Goal: Information Seeking & Learning: Learn about a topic

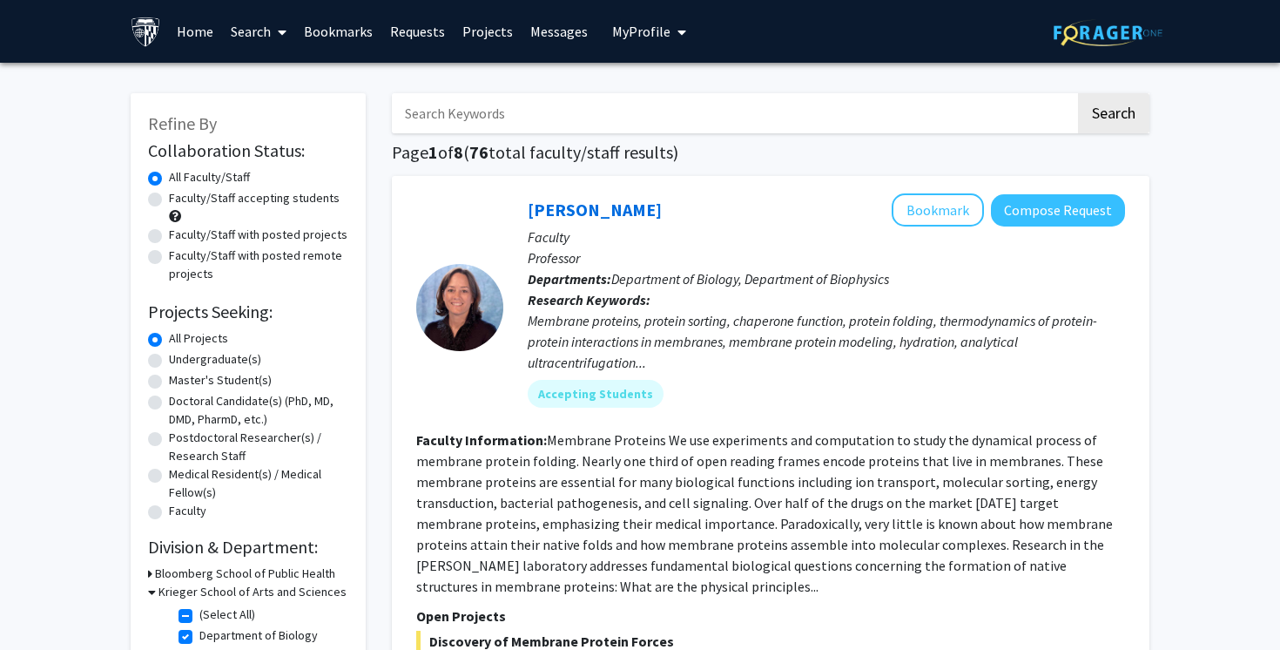
click at [530, 94] on input "Search Keywords" at bounding box center [734, 113] width 684 height 40
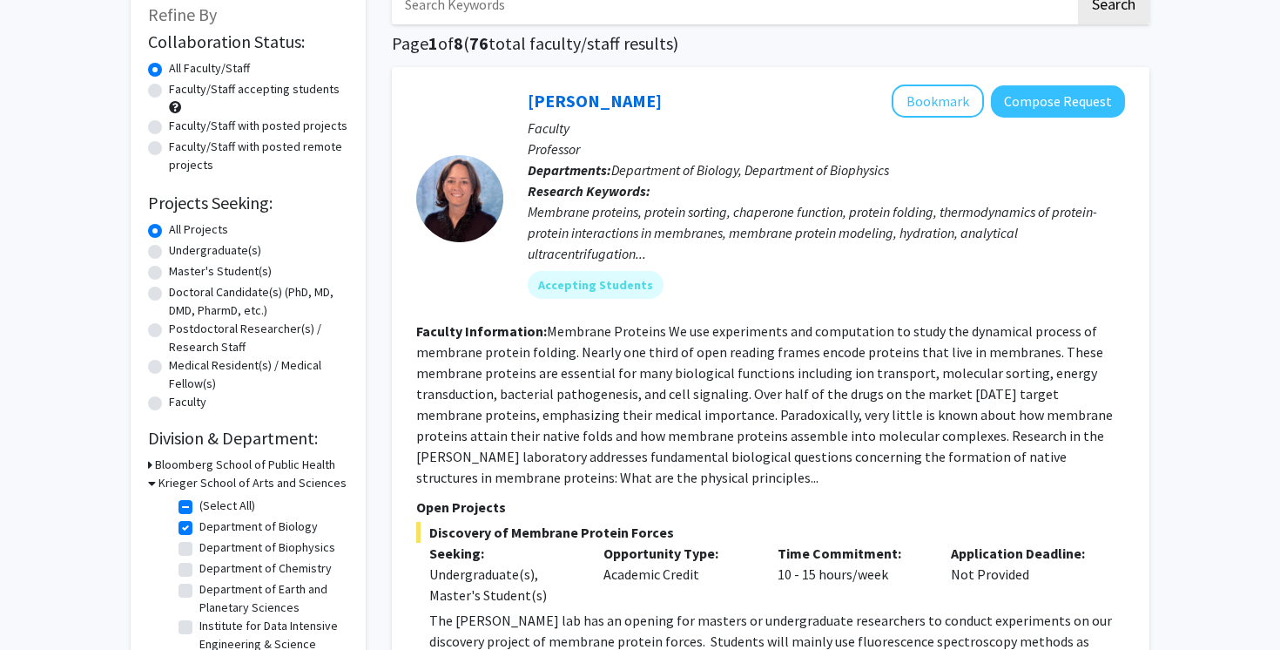
scroll to position [143, 0]
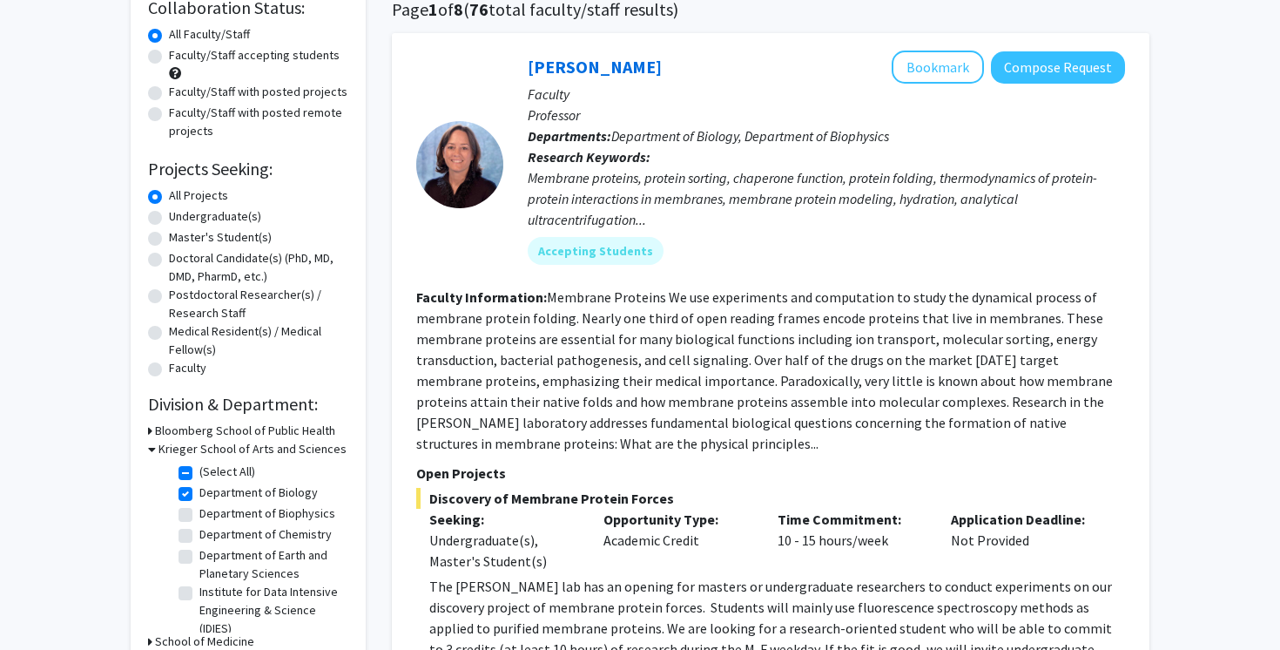
click at [199, 472] on label "(Select All)" at bounding box center [227, 472] width 56 height 18
click at [199, 472] on input "(Select All)" at bounding box center [204, 468] width 11 height 11
checkbox input "false"
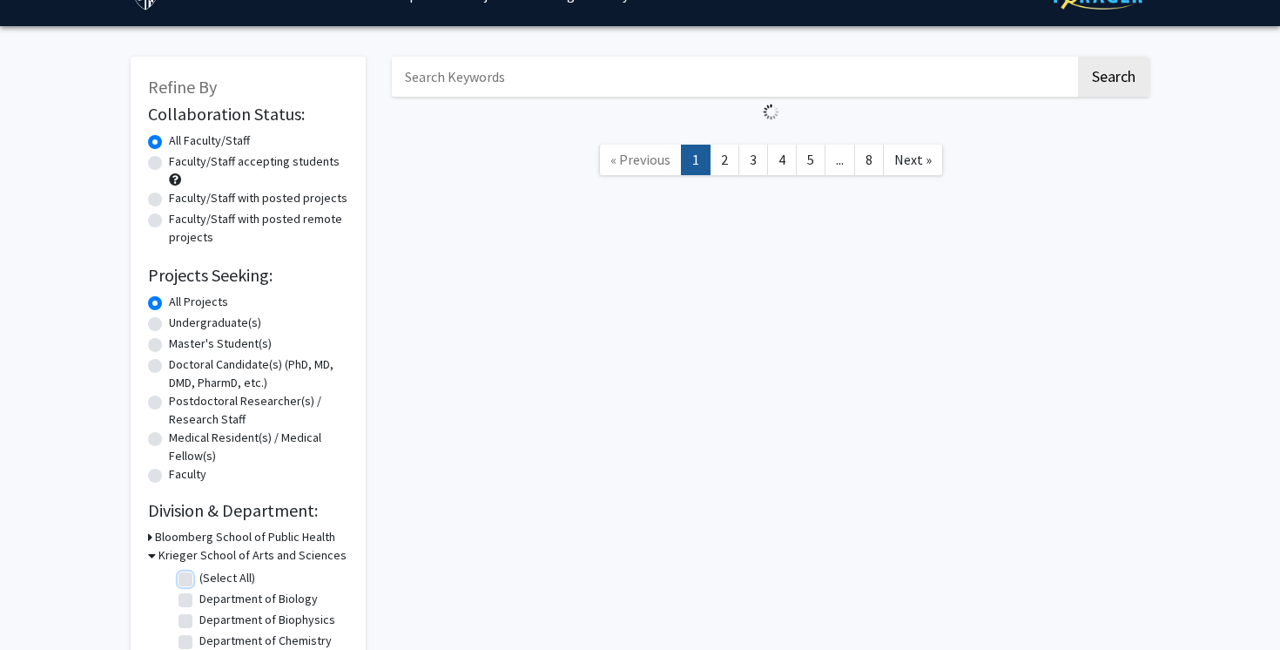
scroll to position [71, 0]
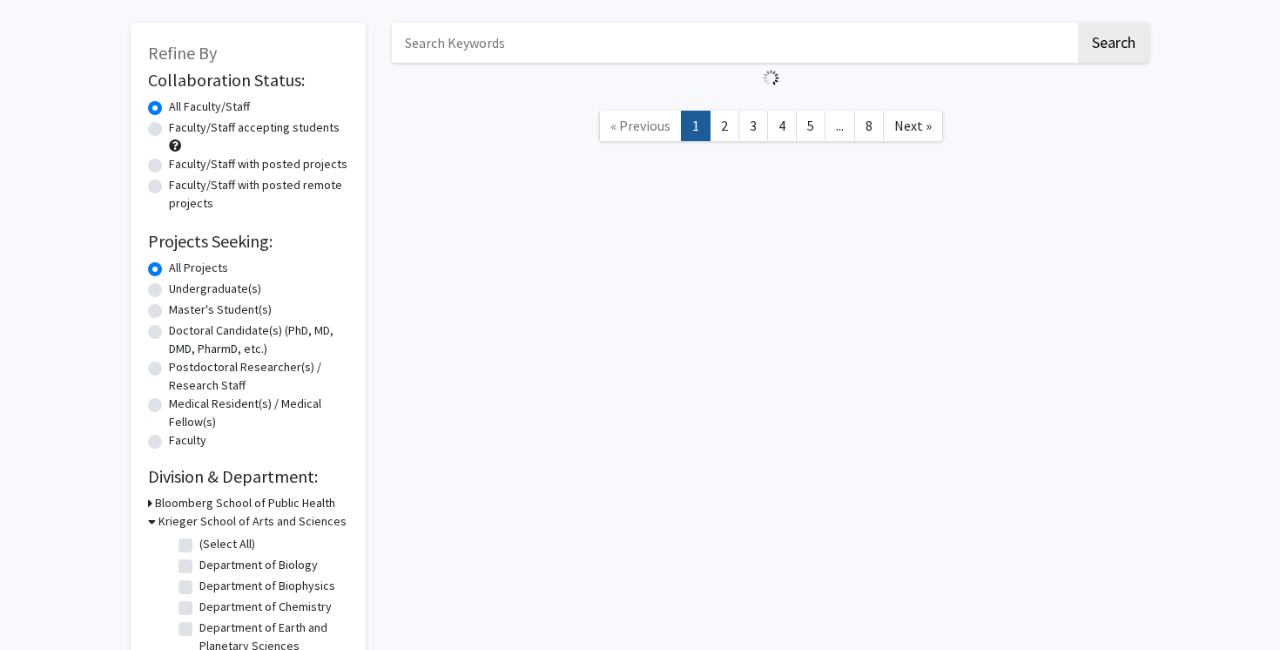
click at [610, 447] on div "Search « Previous 1 2 3 4 5 ... 8 Next »" at bounding box center [771, 381] width 784 height 753
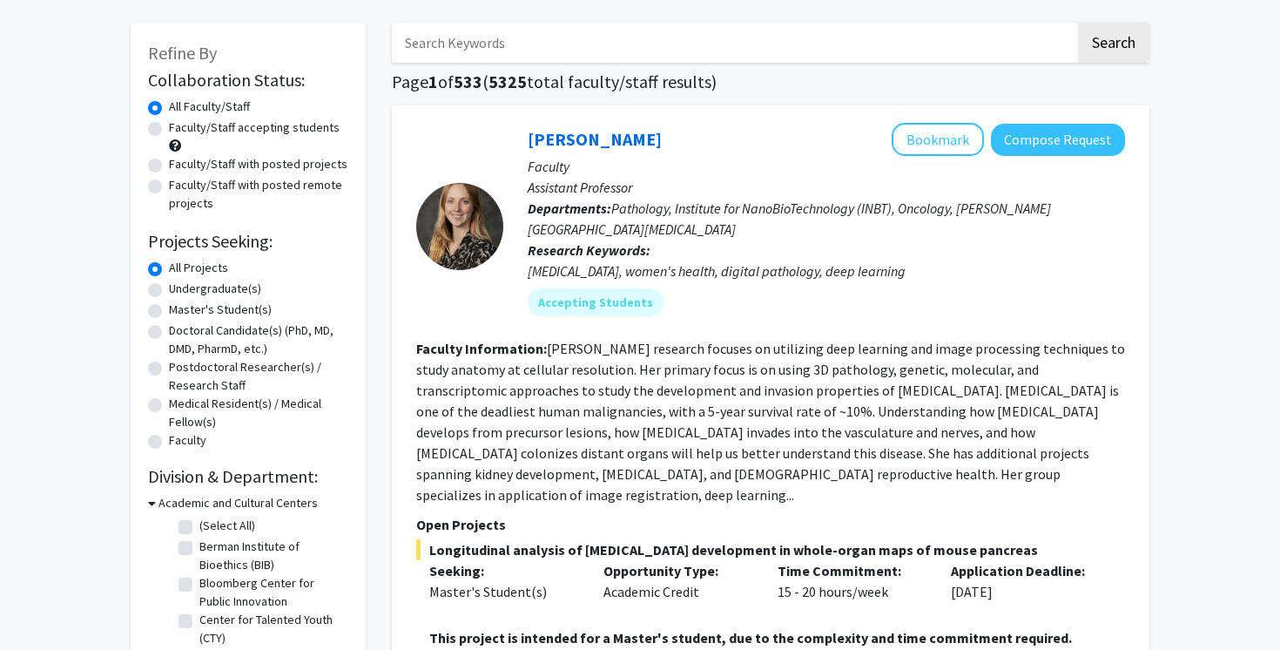
click at [196, 518] on fg-checkbox "(Select All) (Select All)" at bounding box center [261, 527] width 165 height 21
click at [205, 504] on h3 "Academic and Cultural Centers" at bounding box center [238, 503] width 159 height 18
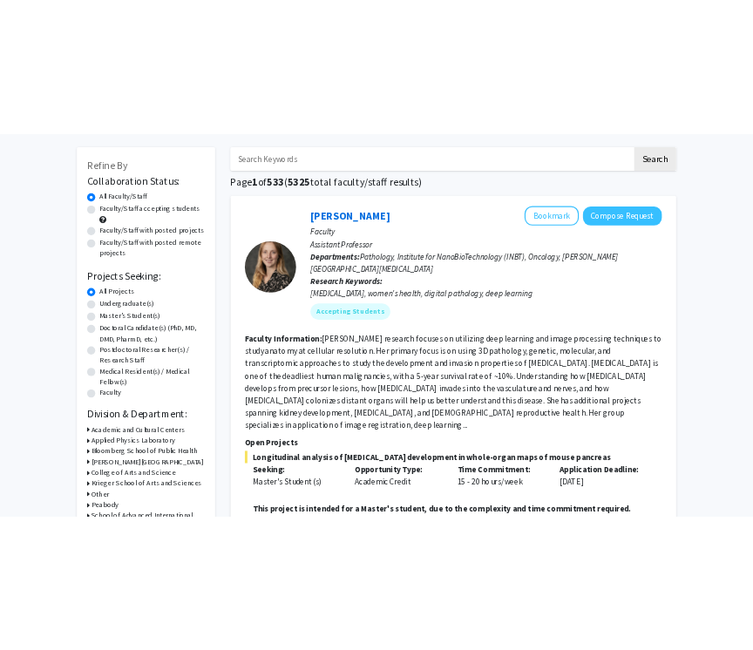
scroll to position [0, 0]
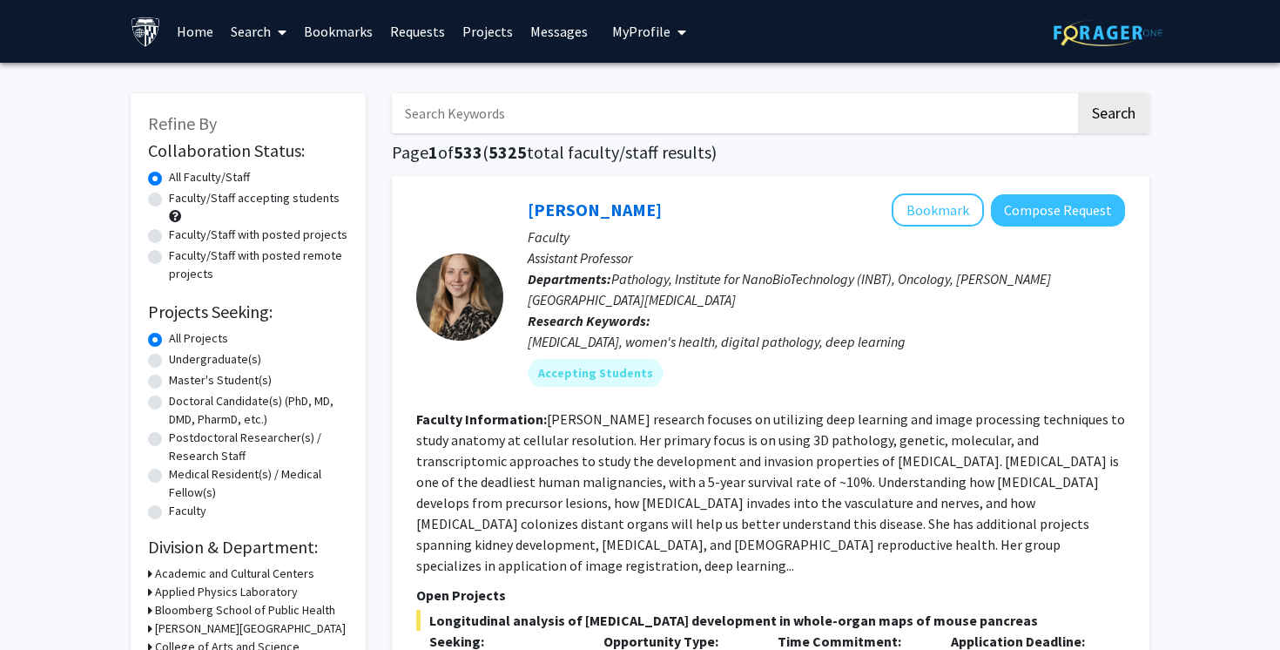
click at [508, 100] on input "Search Keywords" at bounding box center [734, 113] width 684 height 40
click at [762, 207] on div "[PERSON_NAME] Bookmark Compose Request" at bounding box center [827, 209] width 598 height 33
click at [646, 103] on input "Search Keywords" at bounding box center [734, 113] width 684 height 40
click at [818, 317] on p "Research Keywords: [MEDICAL_DATA], women's health, digital pathology, deep lear…" at bounding box center [827, 331] width 598 height 42
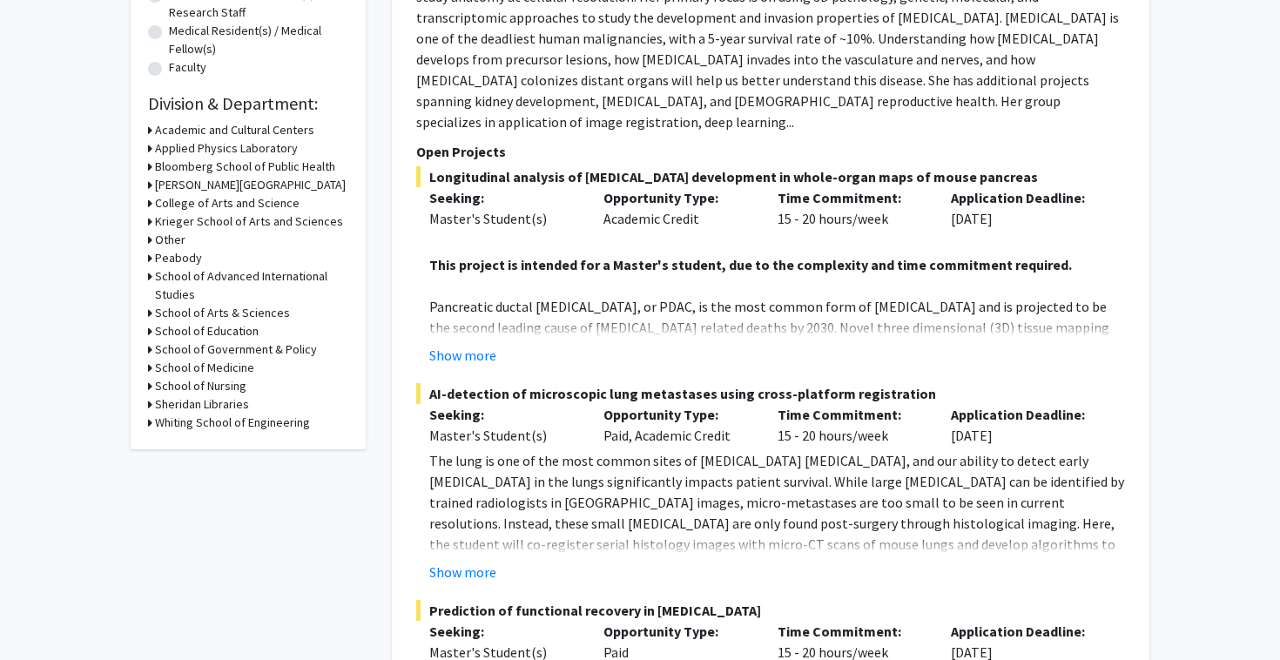
scroll to position [436, 0]
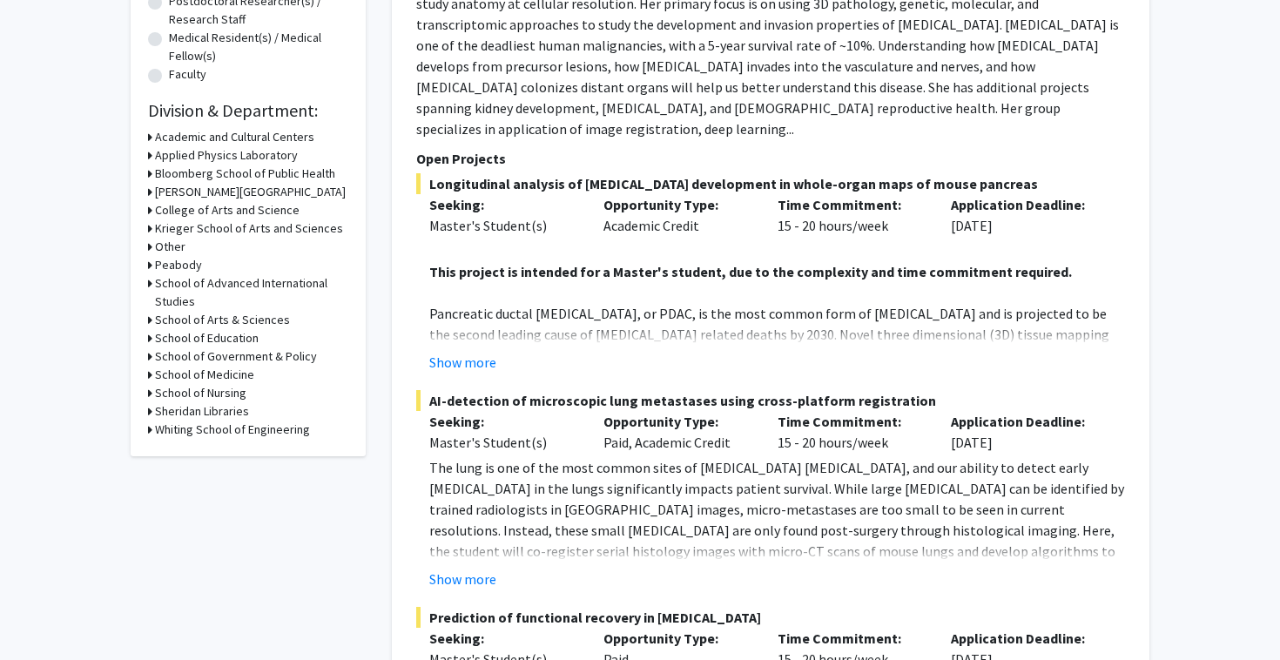
click at [242, 232] on h3 "Krieger School of Arts and Sciences" at bounding box center [249, 228] width 188 height 18
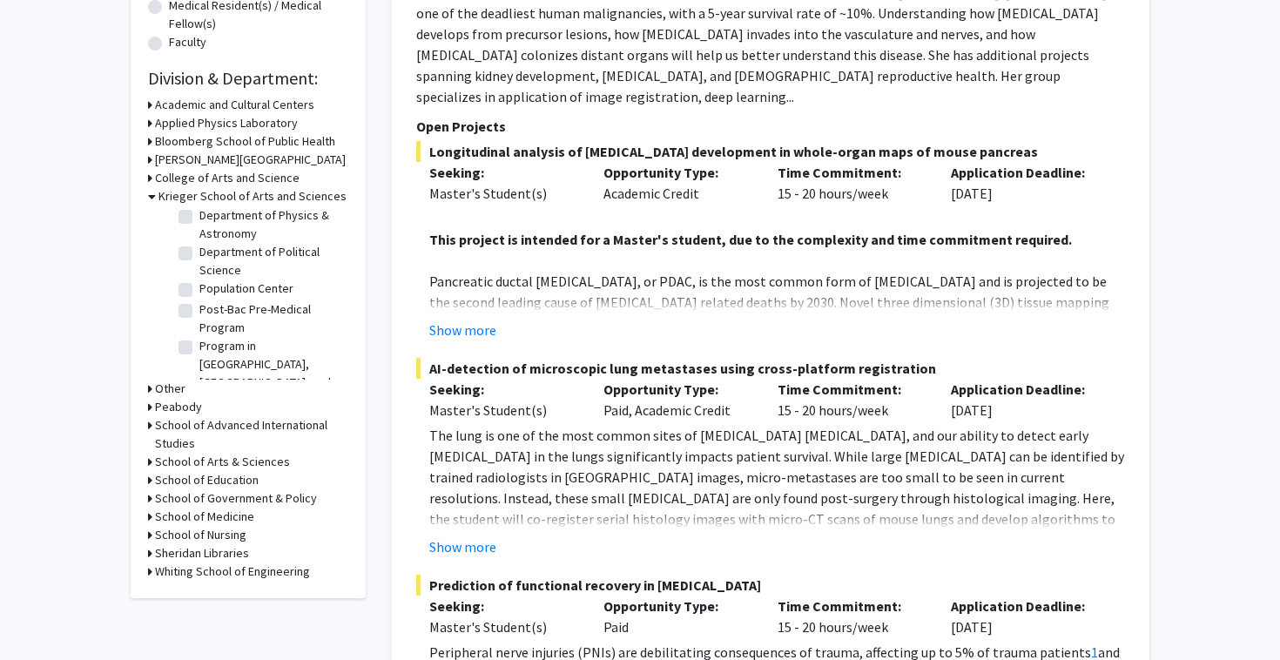
scroll to position [1392, 0]
click at [199, 412] on label "Department of Psychological & Brain Sciences" at bounding box center [271, 439] width 145 height 55
click at [199, 412] on input "Department of Psychological & Brain Sciences" at bounding box center [204, 417] width 11 height 11
checkbox input "true"
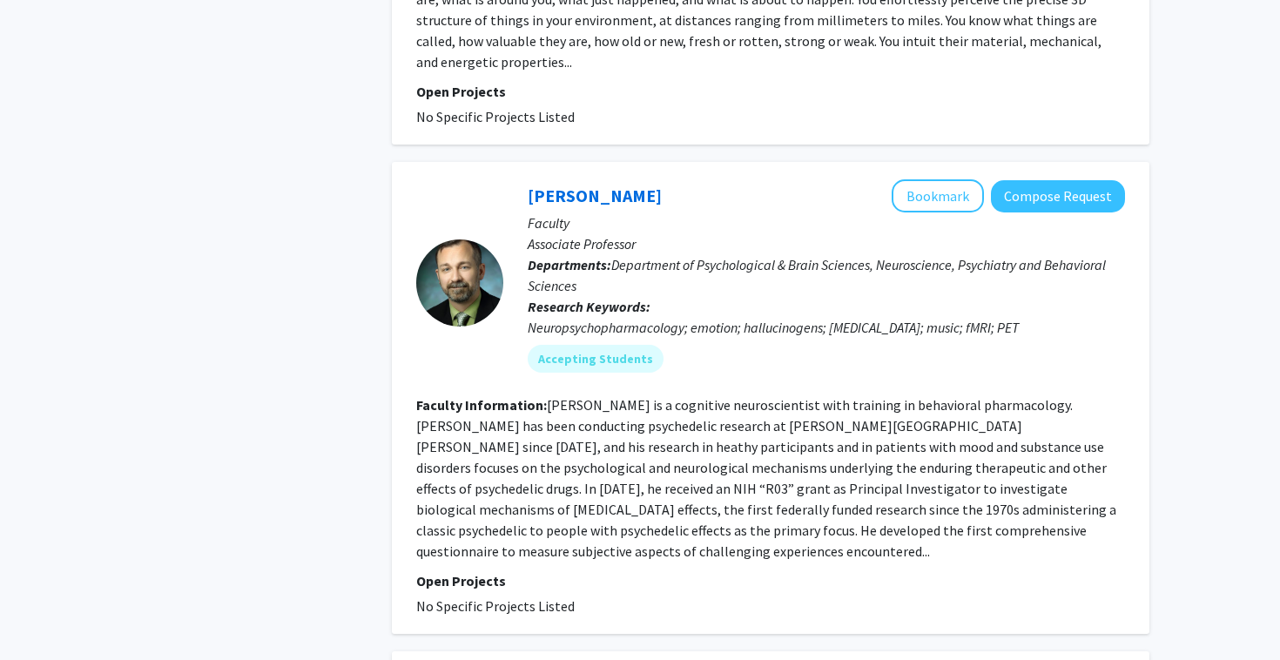
scroll to position [1644, 0]
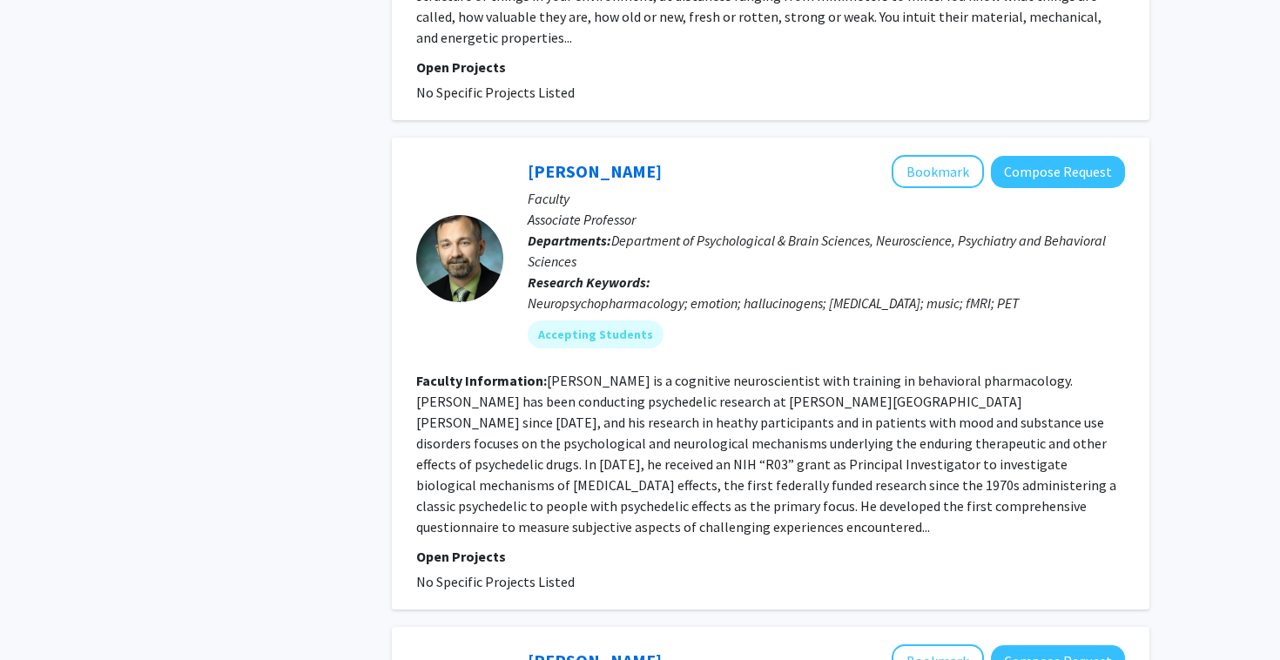
click at [773, 293] on div "Neuropsychopharmacology; emotion; hallucinogens; [MEDICAL_DATA]; music; fMRI; P…" at bounding box center [827, 303] width 598 height 21
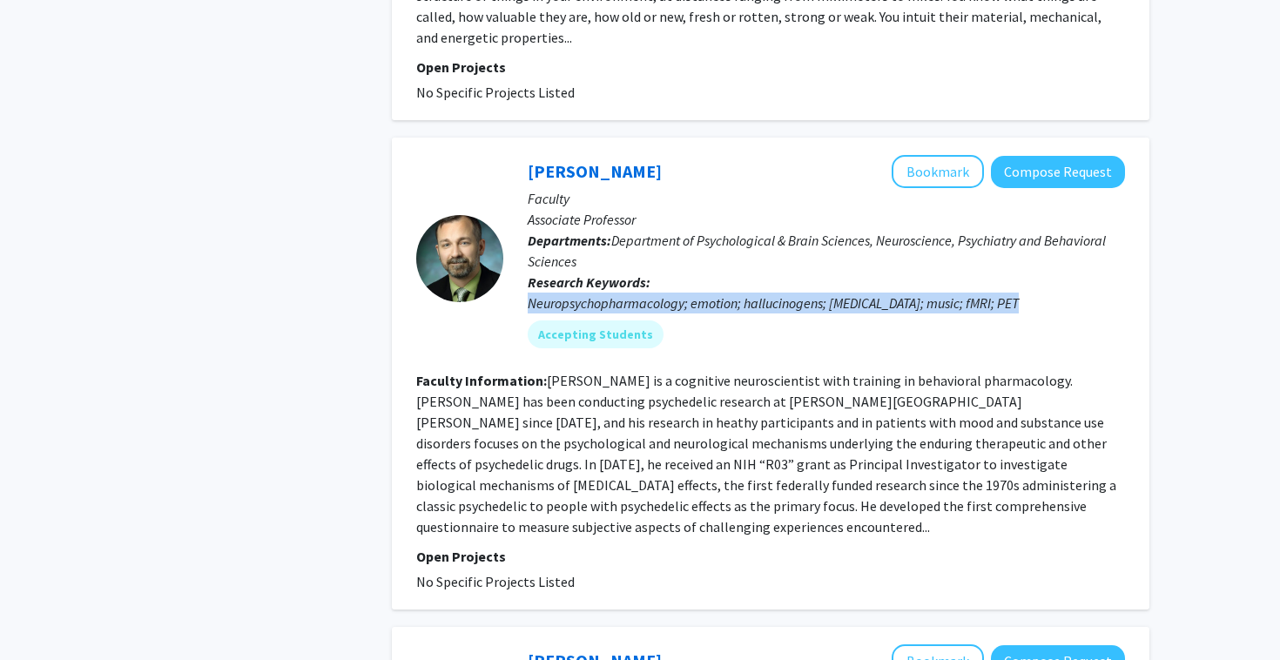
click at [773, 293] on div "Neuropsychopharmacology; emotion; hallucinogens; [MEDICAL_DATA]; music; fMRI; P…" at bounding box center [827, 303] width 598 height 21
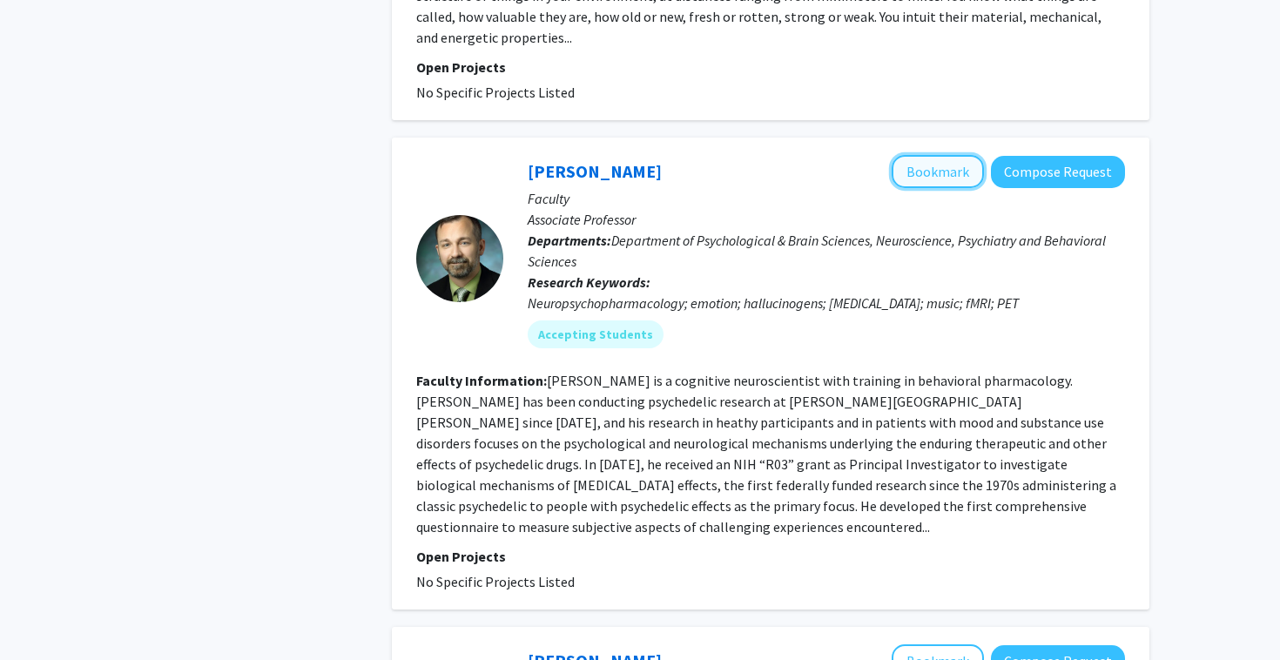
click at [961, 155] on button "Bookmark" at bounding box center [938, 171] width 92 height 33
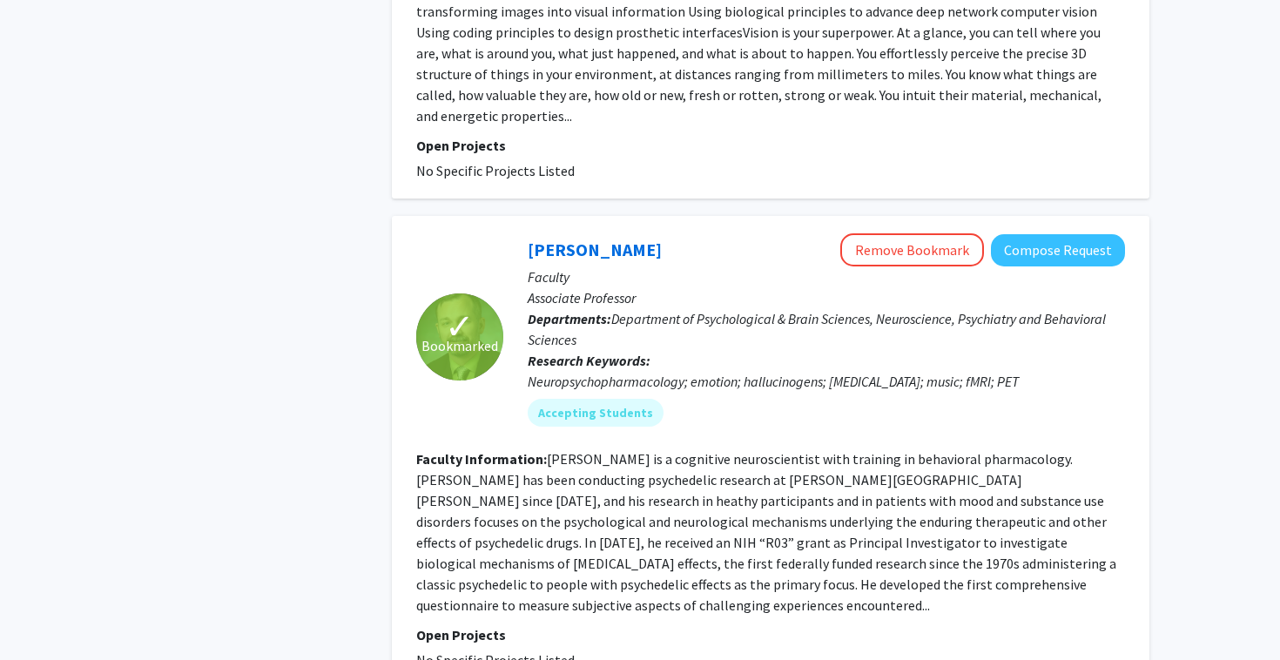
scroll to position [1568, 0]
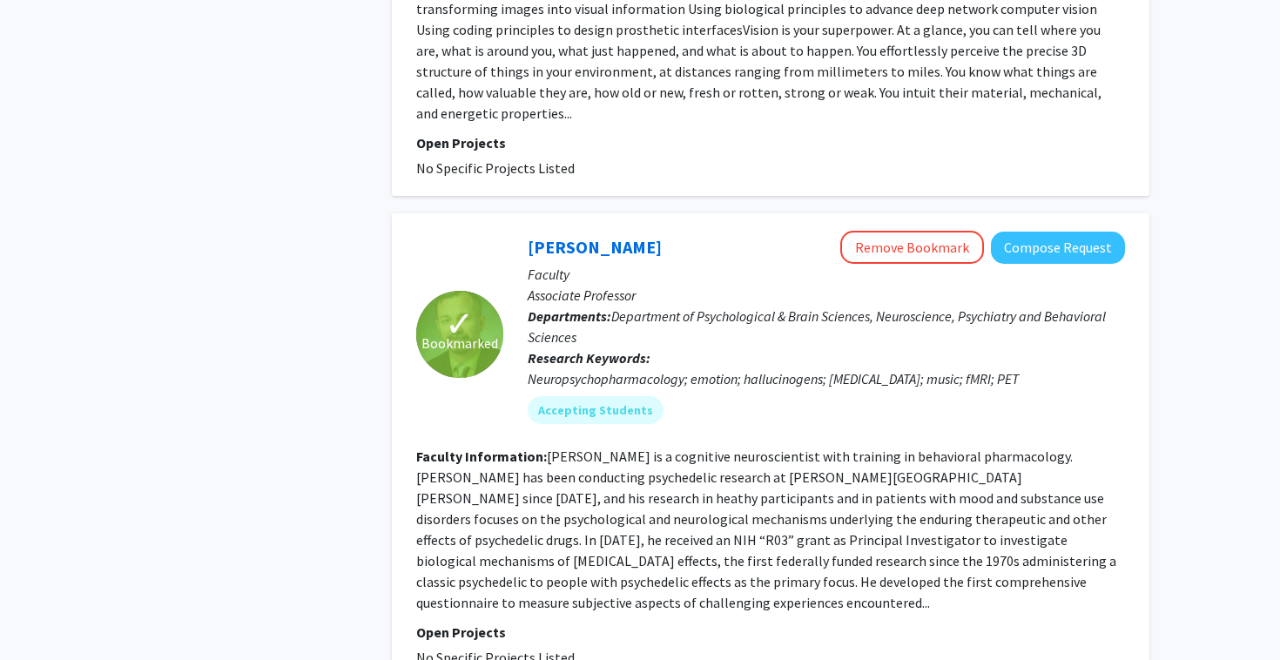
click at [600, 368] on div "Neuropsychopharmacology; emotion; hallucinogens; [MEDICAL_DATA]; music; fMRI; P…" at bounding box center [827, 378] width 598 height 21
click at [706, 448] on fg-read-more "[PERSON_NAME] is a cognitive neuroscientist with training in behavioral pharmac…" at bounding box center [766, 530] width 700 height 164
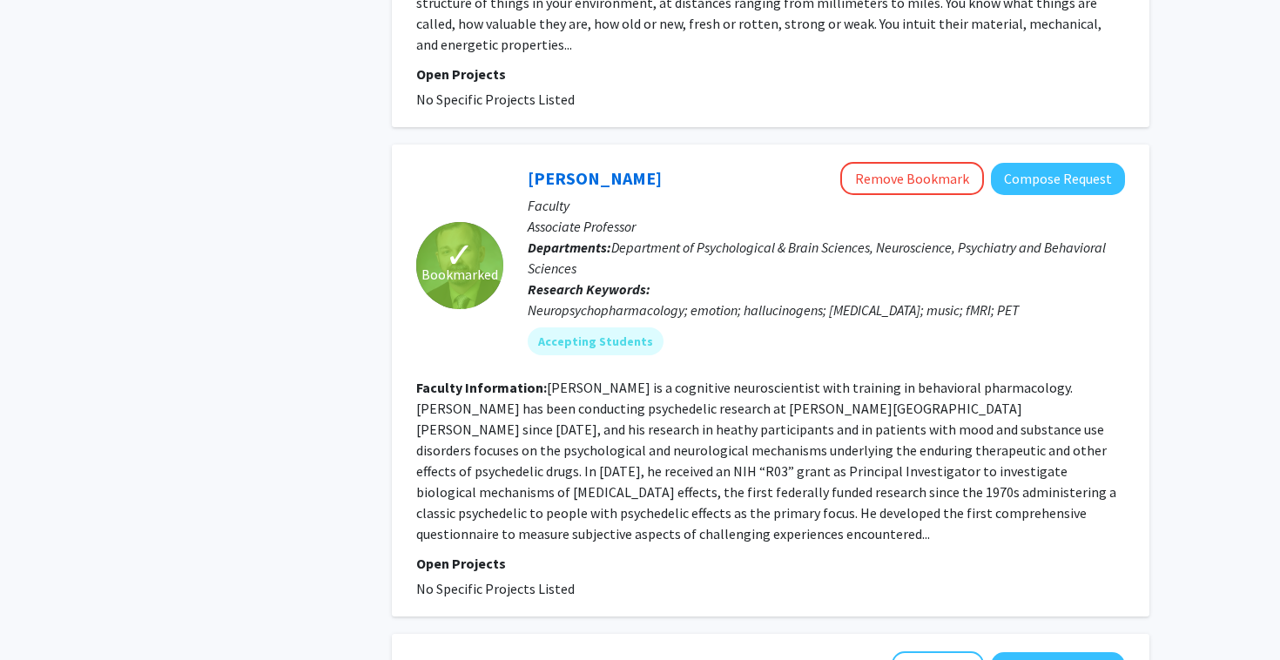
scroll to position [1632, 0]
